Goal: Task Accomplishment & Management: Complete application form

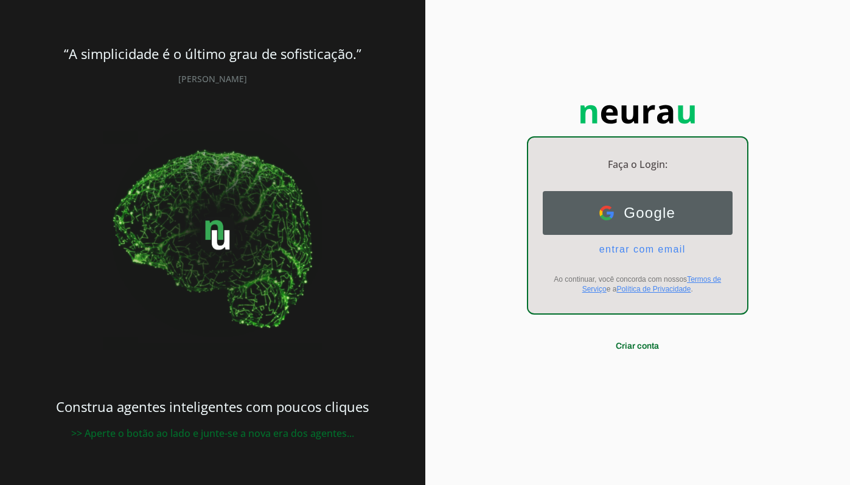
click at [643, 217] on span "Google" at bounding box center [644, 212] width 61 height 17
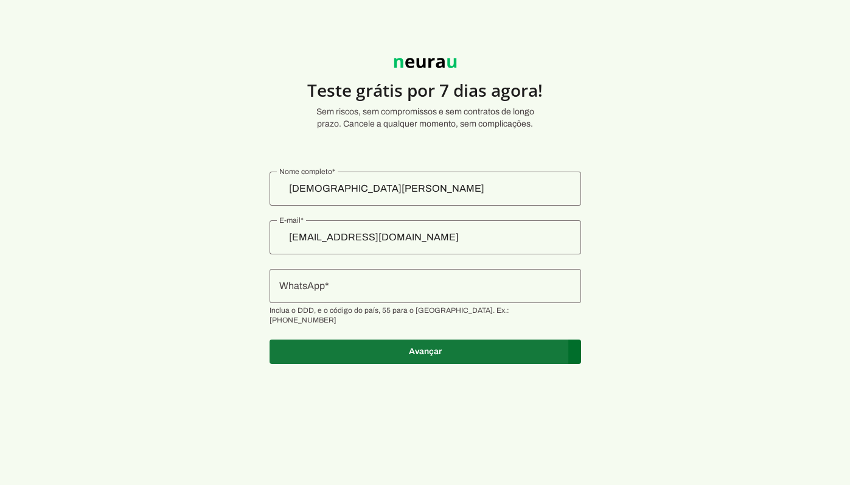
click at [420, 348] on span at bounding box center [424, 351] width 311 height 29
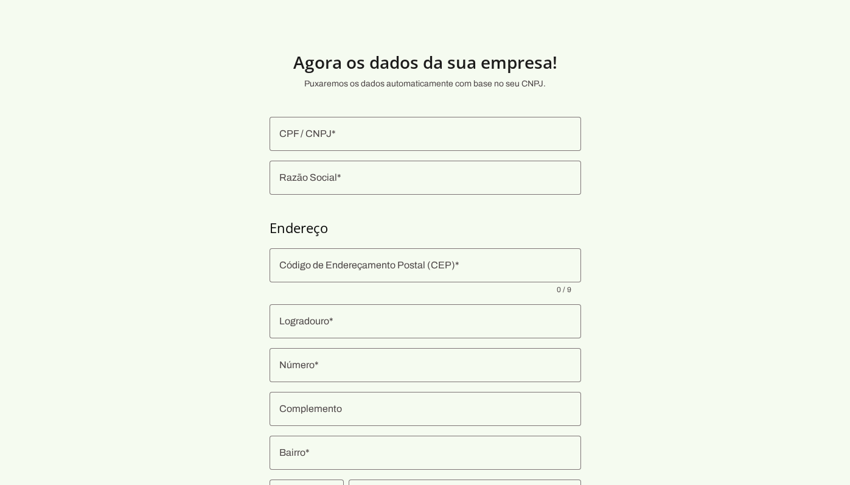
click at [362, 136] on input "CPF / CNPJ" at bounding box center [425, 134] width 292 height 15
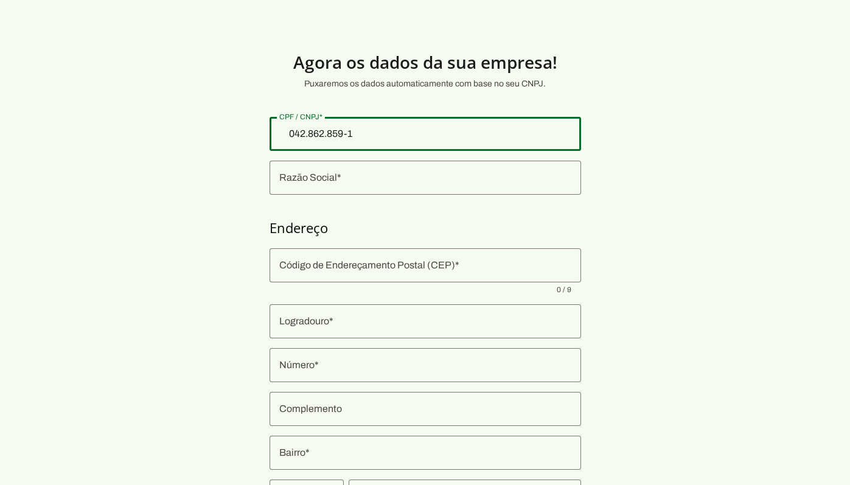
type input "042.862.859-10"
type md-outlined-text-field "042.862.859-10"
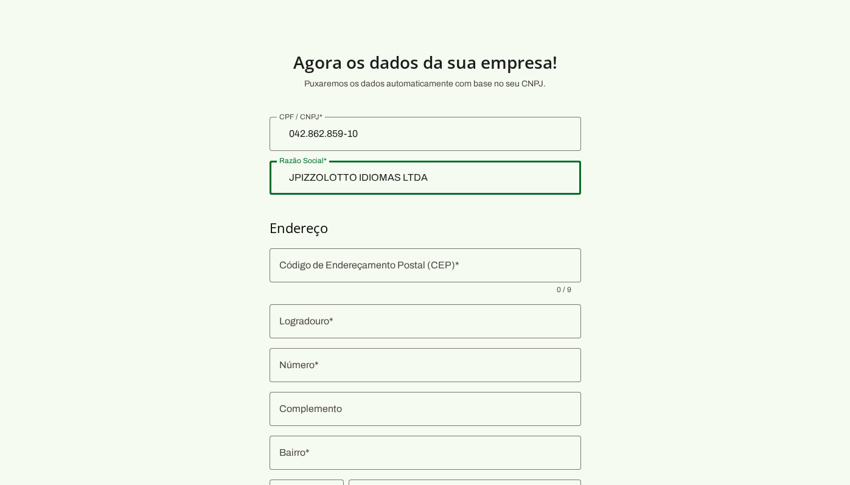
type input "JPIZZOLOTTO IDIOMAS LTDA"
type md-outlined-text-field "JPIZZOLOTTO IDIOMAS LTDA"
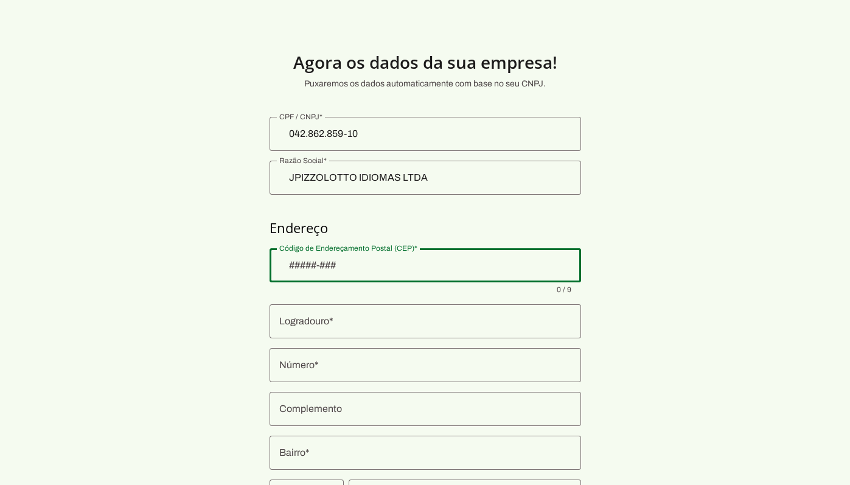
click at [364, 341] on outlined-postal-address-widget at bounding box center [424, 380] width 311 height 265
click at [360, 333] on div at bounding box center [424, 321] width 311 height 34
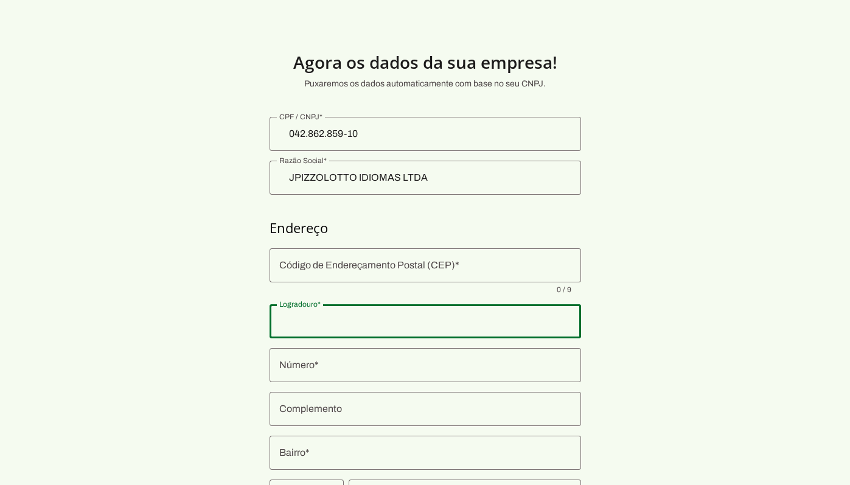
click at [361, 274] on div at bounding box center [424, 265] width 311 height 34
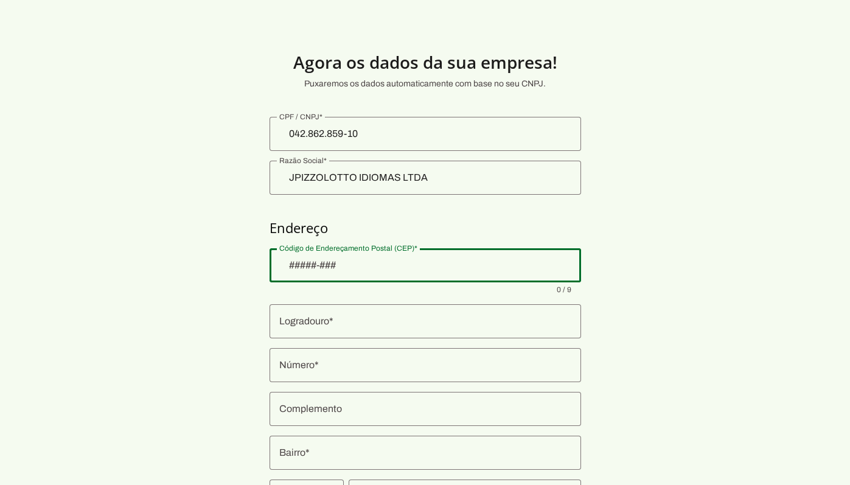
type input "9"
type input "88801-240"
type md-outlined-text-field "88801-240"
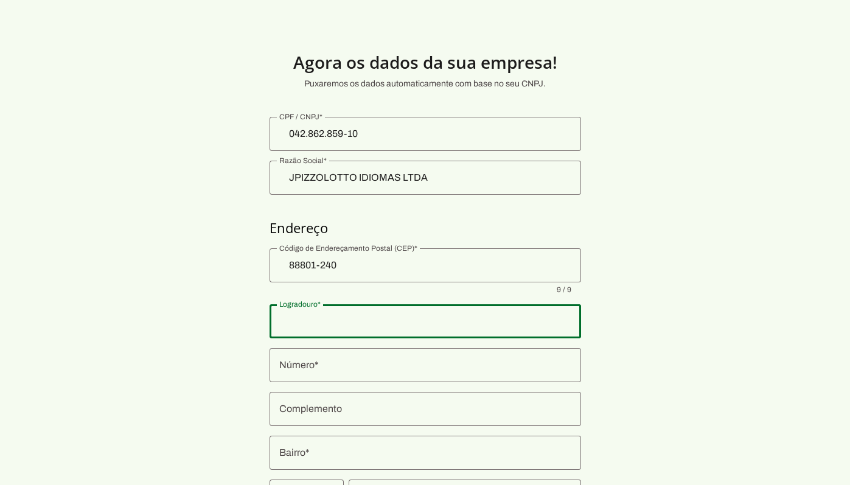
type input "Rua [PERSON_NAME]"
type input "Centro"
type input "Criciúma"
type input "SC"
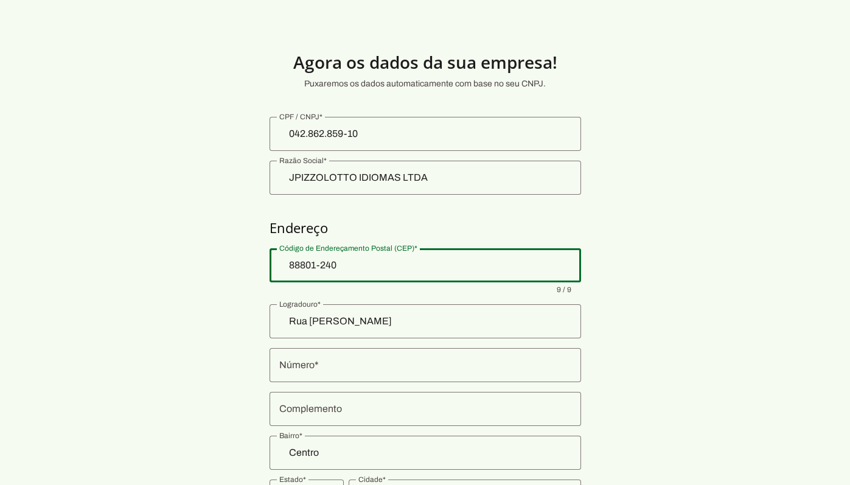
click at [314, 378] on div at bounding box center [424, 365] width 311 height 34
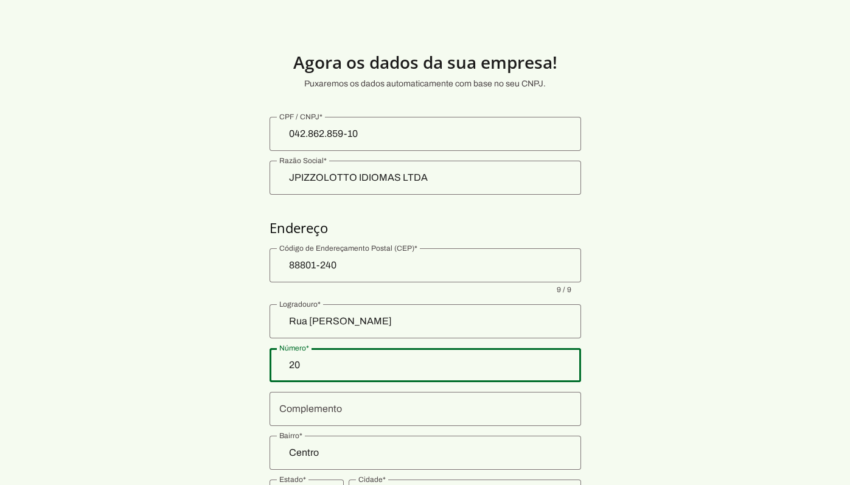
type input "207"
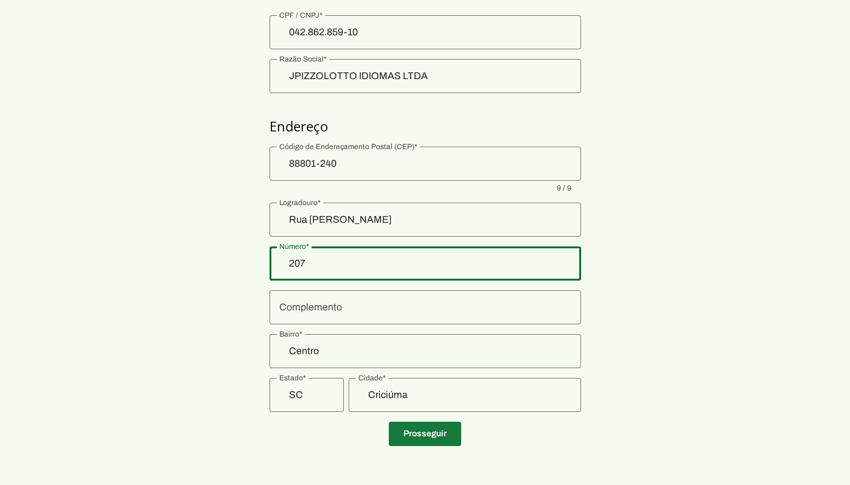
click at [421, 421] on span at bounding box center [425, 433] width 72 height 29
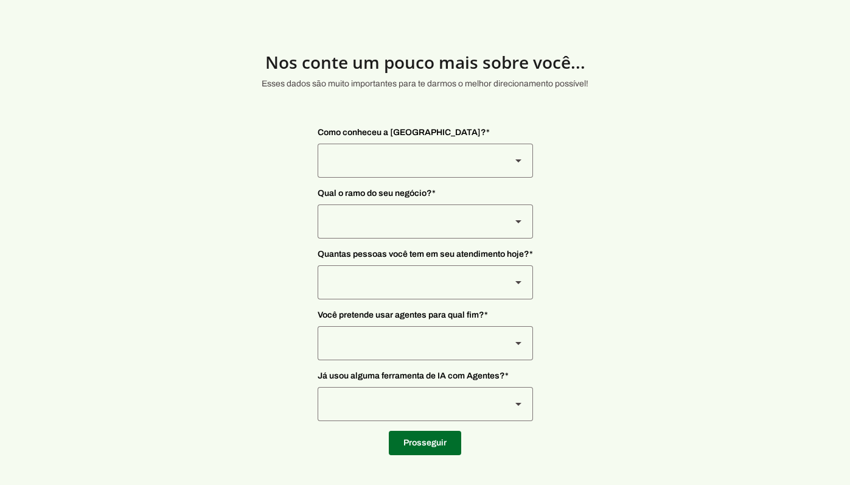
click at [359, 156] on div at bounding box center [409, 161] width 184 height 34
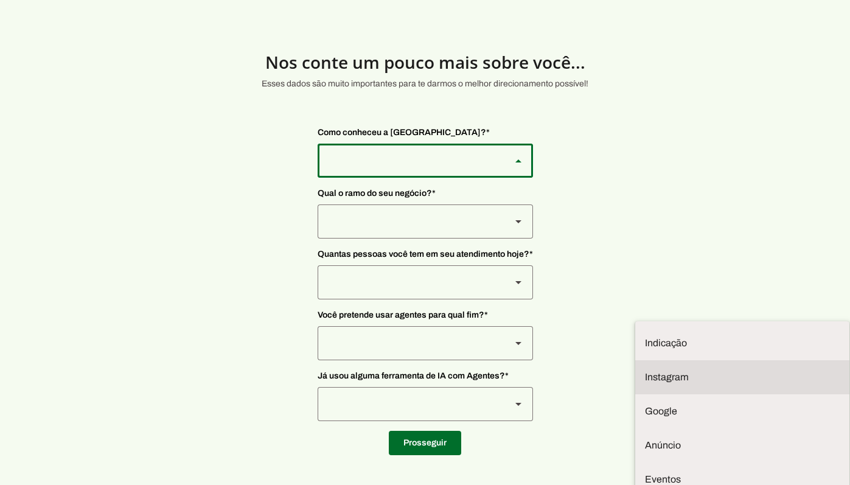
click at [645, 370] on slot at bounding box center [742, 377] width 195 height 15
type md-outlined-select "SqiumnrPQyqUQpijGxgf"
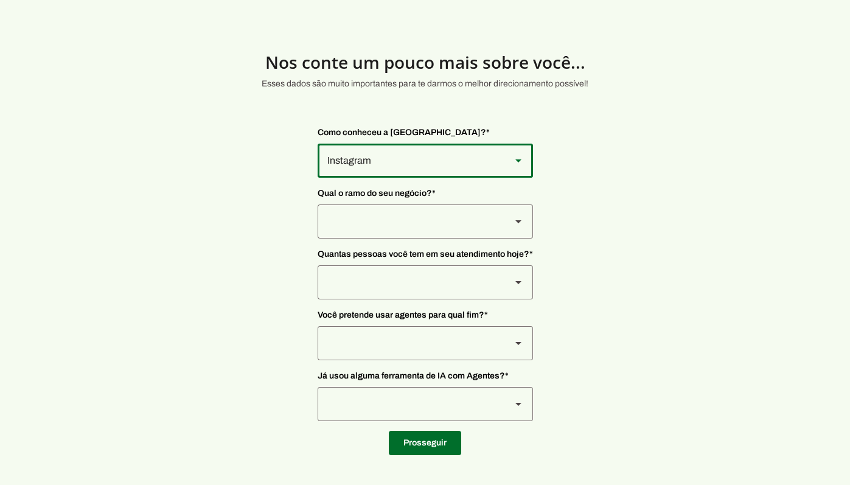
click at [341, 224] on div at bounding box center [409, 221] width 184 height 34
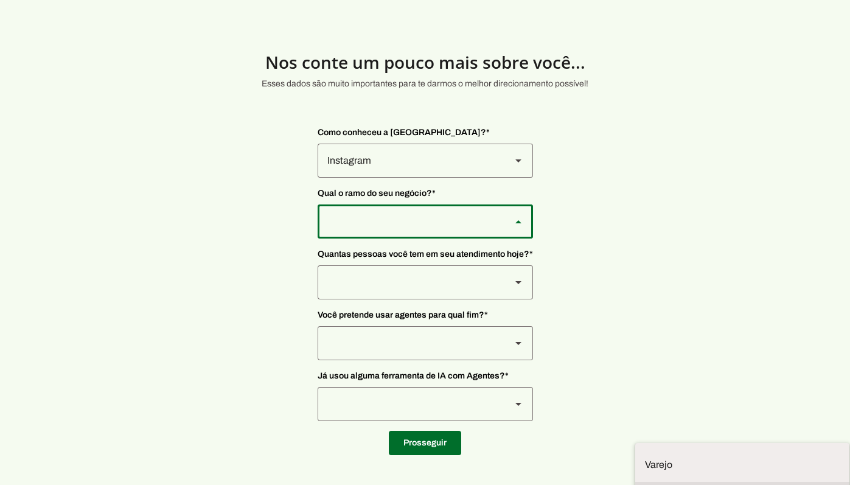
scroll to position [2, 0]
click at [0, 0] on slot "Prestadores de serviço" at bounding box center [0, 0] width 0 height 0
type md-outlined-select "L7c3Qm59DPDoD5qFBh3Y"
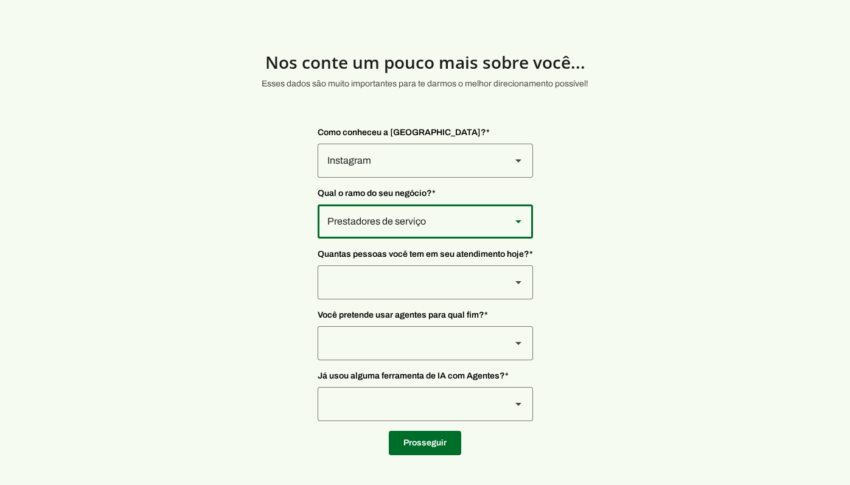
click at [358, 286] on div at bounding box center [409, 282] width 184 height 34
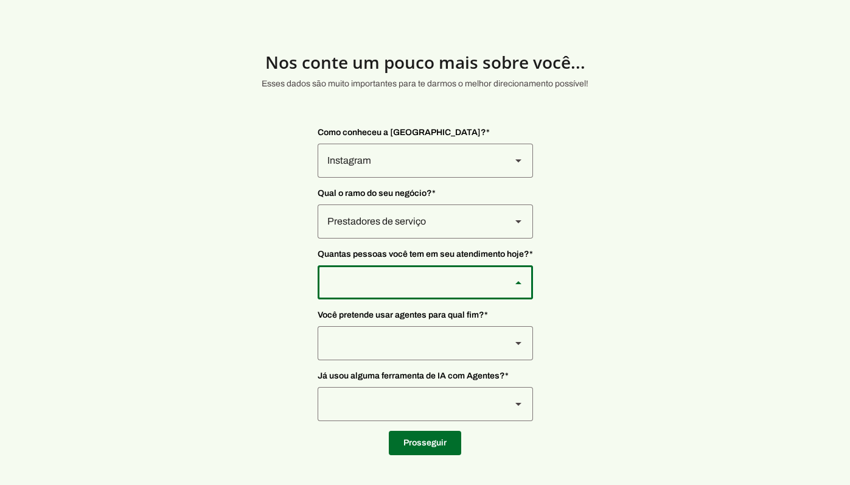
type md-outlined-select "yHmeUixsC5IlBgFUkJwN"
click at [370, 353] on div at bounding box center [409, 343] width 184 height 34
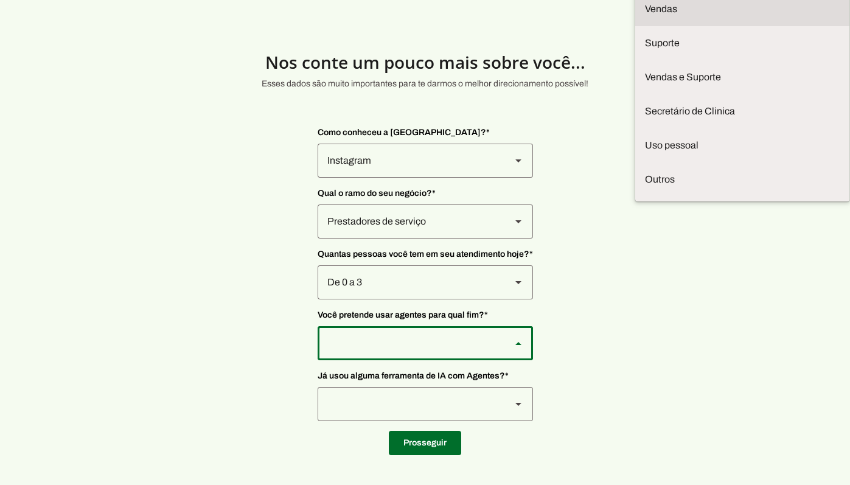
click at [645, 16] on slot at bounding box center [742, 9] width 195 height 15
type md-outlined-select "F7ie3OCOKWbmhu0VXrjC"
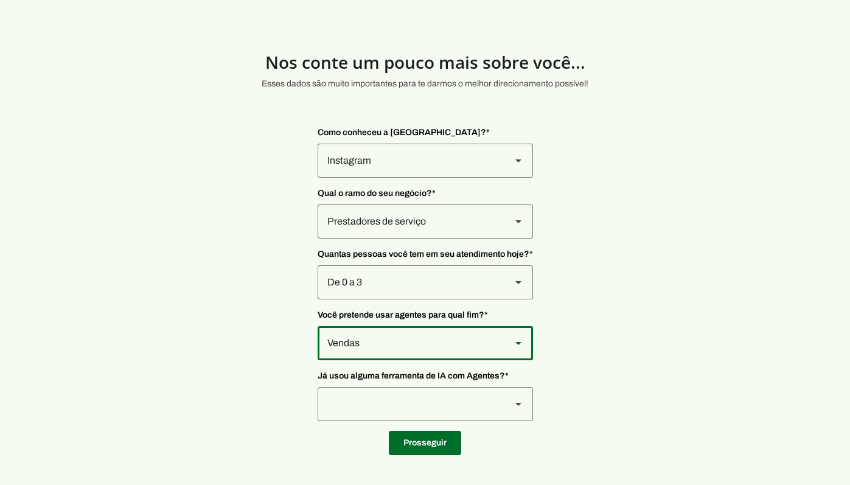
click at [393, 404] on div at bounding box center [409, 404] width 184 height 34
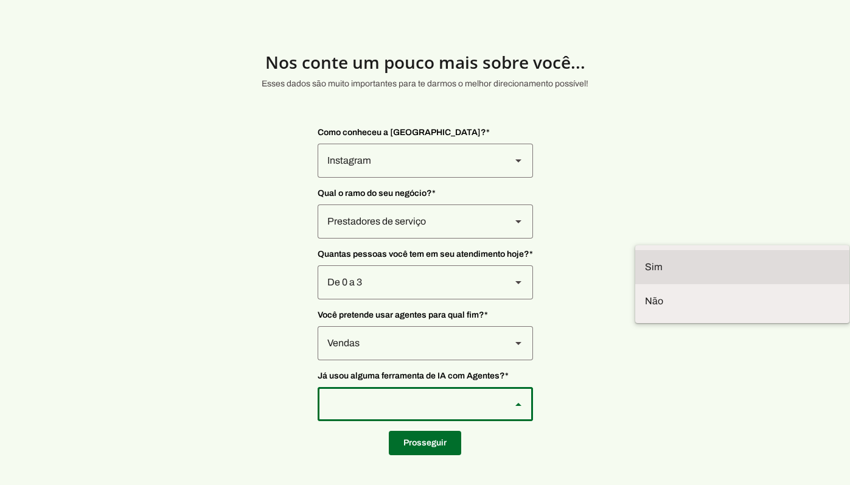
click at [645, 274] on slot at bounding box center [742, 267] width 195 height 15
type md-outlined-select "VW4vzTVOoC6mj29ueI2H"
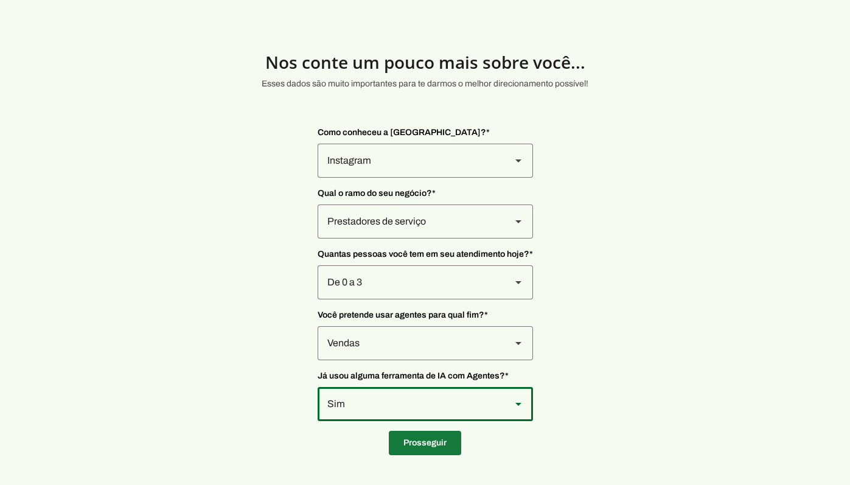
click at [431, 440] on span at bounding box center [425, 442] width 72 height 29
